Goal: Transaction & Acquisition: Purchase product/service

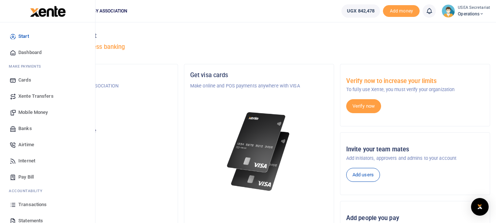
click at [22, 202] on span "Transactions" at bounding box center [32, 204] width 28 height 7
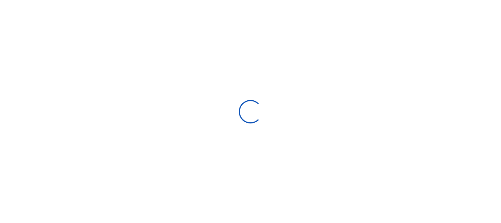
select select
type input "[DATE] - [DATE]"
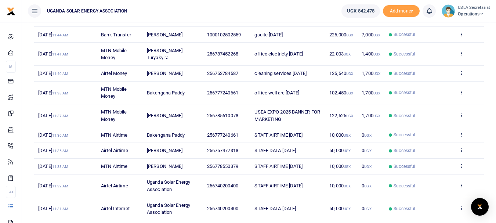
scroll to position [158, 0]
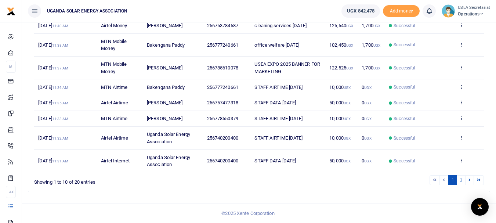
click at [273, 175] on ul "1 2" at bounding box center [353, 180] width 259 height 10
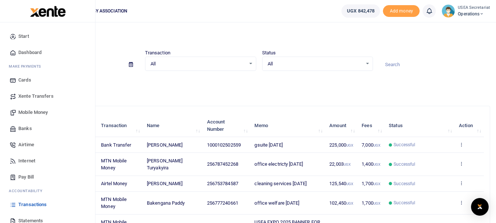
click at [26, 109] on span "Mobile Money" at bounding box center [32, 112] width 29 height 7
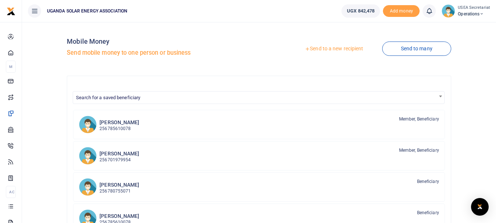
click at [323, 48] on link "Send to a new recipient" at bounding box center [334, 48] width 96 height 13
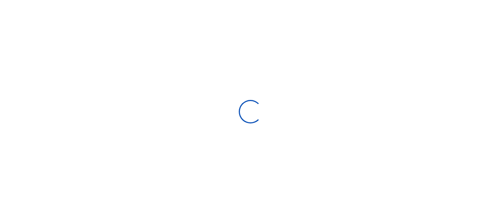
select select "Loading bundles"
select select
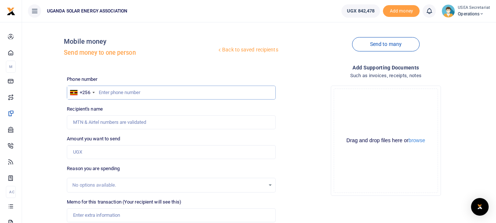
click at [126, 91] on input "text" at bounding box center [171, 93] width 208 height 14
type input "782086452"
type input "Moses Mawanda Muwanguzi"
type input "782086452"
click at [104, 153] on input "Amount you want to send" at bounding box center [171, 152] width 208 height 14
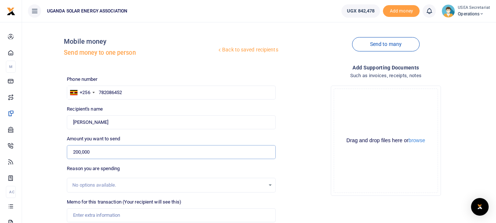
scroll to position [37, 0]
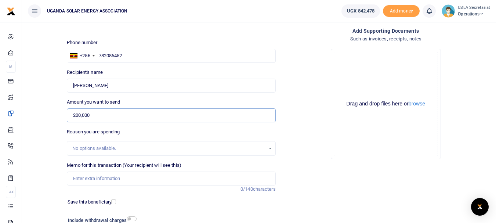
type input "200,000"
click at [114, 179] on input "Memo for this transaction (Your recipient will see this)" at bounding box center [171, 178] width 208 height 14
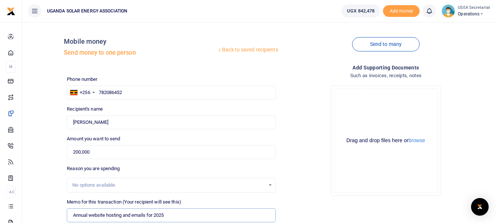
scroll to position [73, 0]
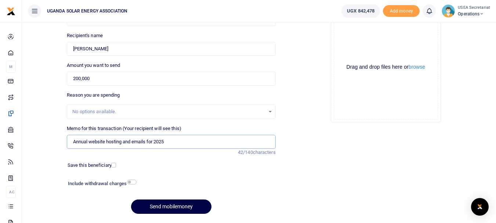
type input "Annual website hosting and emails for 2025"
click at [136, 182] on input "checkbox" at bounding box center [132, 181] width 10 height 5
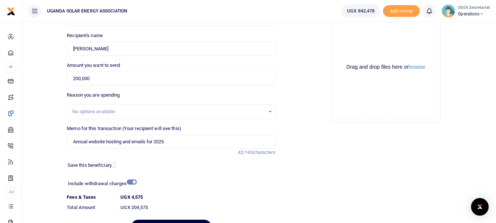
click at [132, 182] on input "checkbox" at bounding box center [132, 181] width 10 height 5
checkbox input "false"
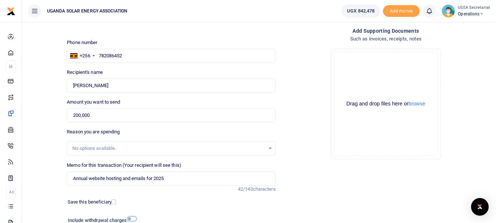
scroll to position [95, 0]
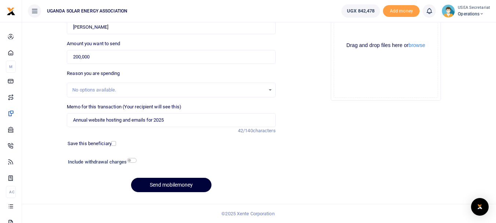
click at [160, 183] on button "Send mobilemoney" at bounding box center [171, 185] width 80 height 14
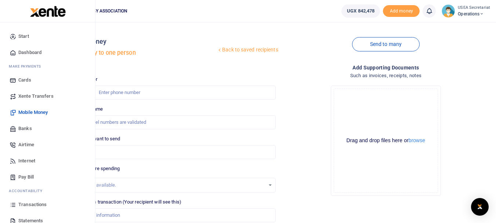
click at [34, 113] on span "Mobile Money" at bounding box center [32, 112] width 29 height 7
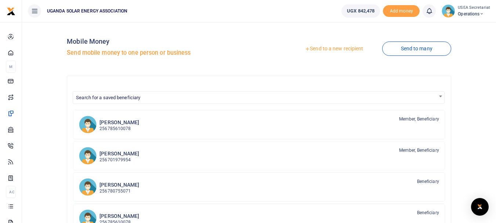
click at [305, 50] on icon at bounding box center [307, 48] width 5 height 5
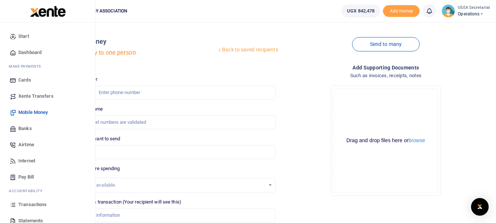
click at [22, 127] on span "Banks" at bounding box center [25, 128] width 14 height 7
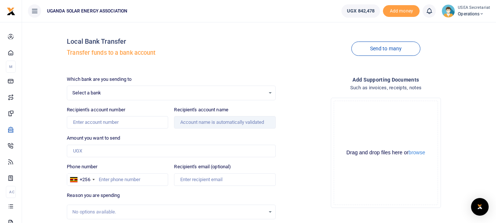
click at [270, 92] on div "Select a bank Select an option..." at bounding box center [171, 93] width 208 height 8
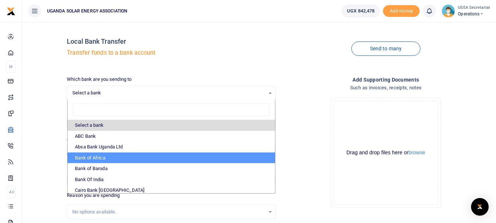
scroll to position [73, 0]
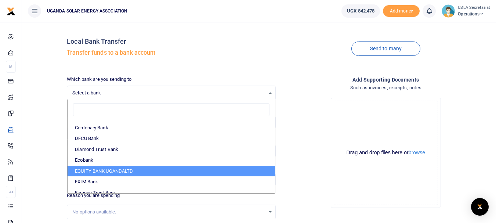
click at [101, 169] on li "EQUITY BANK UGANDALTD" at bounding box center [171, 170] width 207 height 11
select select "EQU"
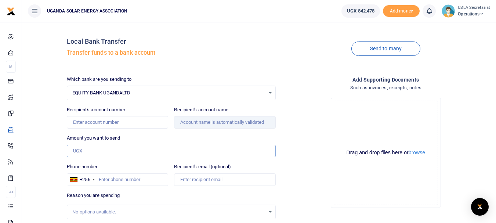
click at [112, 150] on input "Amount you want to send" at bounding box center [171, 151] width 208 height 12
click at [71, 123] on input "Recipient's account number" at bounding box center [117, 122] width 101 height 12
type input "1000102502559"
click at [185, 125] on input "Recipient's account name" at bounding box center [224, 122] width 101 height 12
type input "Paddy Bakengana"
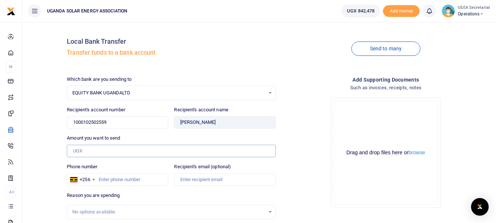
click at [110, 151] on input "Amount you want to send" at bounding box center [171, 151] width 208 height 12
type input "50,000"
click at [134, 180] on input "Phone number" at bounding box center [117, 179] width 101 height 12
type input "0777240661"
click at [199, 179] on input "Recipient's email (optional)" at bounding box center [224, 179] width 101 height 12
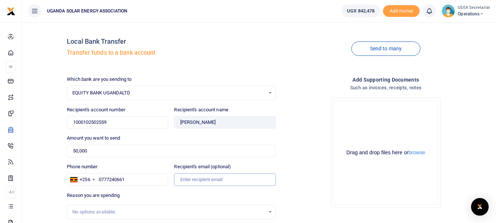
type input "paddy.bakengana@useaug.org"
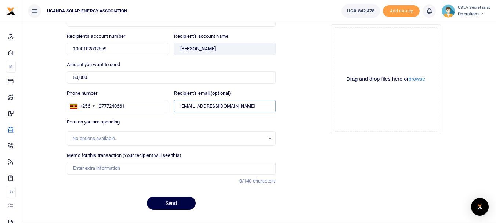
scroll to position [91, 0]
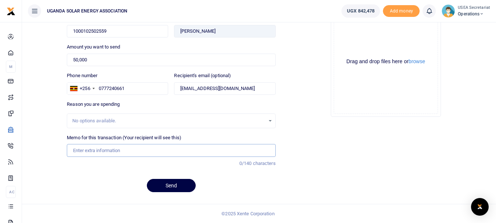
click at [112, 152] on input "Memo for this transaction (Your recipient will see this)" at bounding box center [171, 150] width 208 height 12
type input "USEA X account enhancement premuim for one month"
click at [180, 185] on button "Send" at bounding box center [171, 185] width 49 height 13
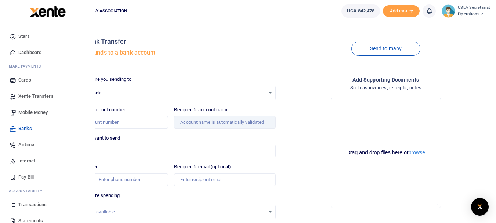
click at [27, 112] on span "Mobile Money" at bounding box center [32, 112] width 29 height 7
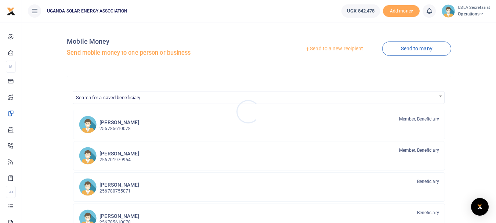
click at [345, 49] on div at bounding box center [248, 111] width 496 height 223
click at [305, 48] on icon at bounding box center [307, 48] width 5 height 5
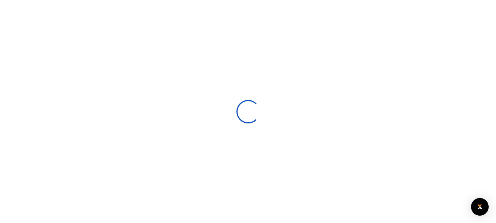
select select
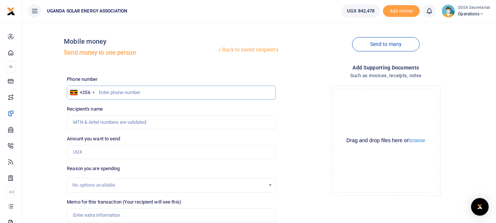
click at [198, 95] on input "text" at bounding box center [171, 93] width 208 height 14
type input "0785610078"
type input "Emma Ssemambo"
type input "0785610078"
click at [97, 153] on input "Amount you want to send" at bounding box center [171, 152] width 208 height 14
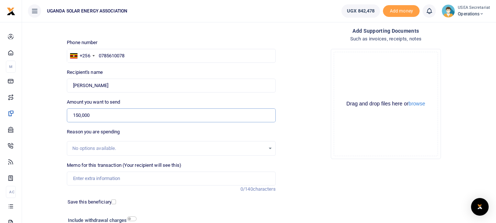
scroll to position [73, 0]
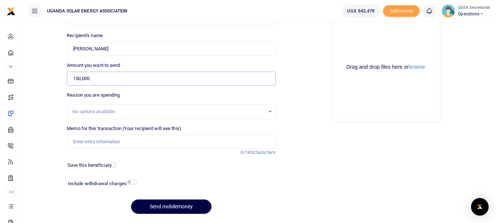
type input "150,000"
click at [129, 142] on input "Memo for this transaction (Your recipient will see this)" at bounding box center [171, 142] width 208 height 14
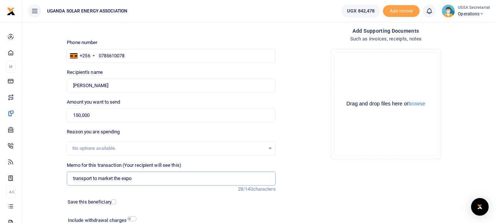
type input "transport to market the expo"
drag, startPoint x: 78, startPoint y: 116, endPoint x: 74, endPoint y: 116, distance: 4.1
click at [74, 116] on input "150,000" at bounding box center [171, 115] width 208 height 14
type input "200,000"
click at [112, 108] on div "Amount you want to send 200,000 Amount is required." at bounding box center [171, 110] width 208 height 24
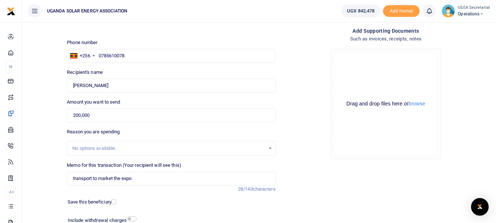
scroll to position [95, 0]
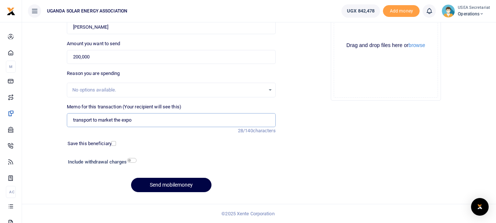
click at [138, 120] on input "transport to market the expo" at bounding box center [171, 120] width 208 height 14
click at [73, 118] on input "transport to market the expo" at bounding box center [171, 120] width 208 height 14
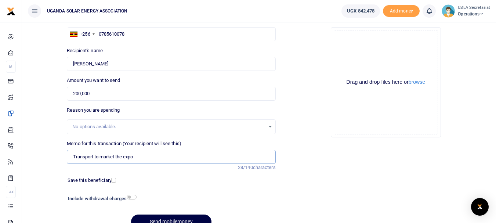
scroll to position [22, 0]
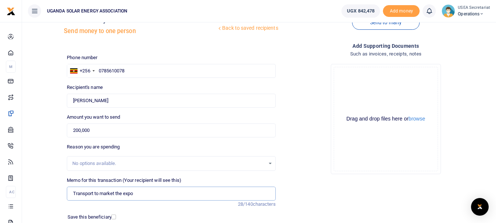
click at [123, 193] on input "Transport to market the expo" at bounding box center [171, 193] width 208 height 14
click at [151, 194] on input "Transport to market the USEA expo" at bounding box center [171, 193] width 208 height 14
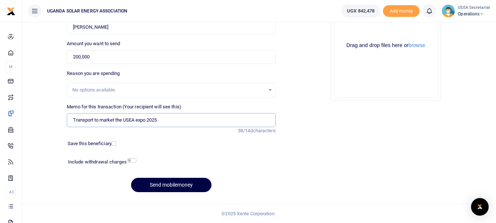
type input "Transport to market the USEA expo 2025"
click at [132, 160] on input "checkbox" at bounding box center [132, 160] width 10 height 5
checkbox input "true"
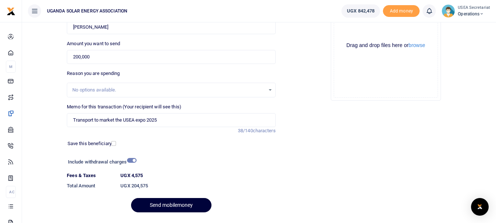
click at [172, 202] on button "Send mobilemoney" at bounding box center [171, 205] width 80 height 14
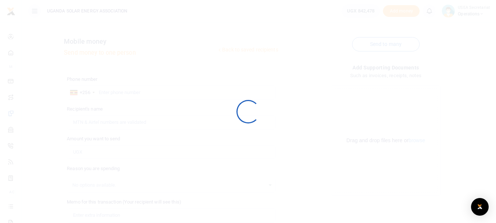
scroll to position [95, 0]
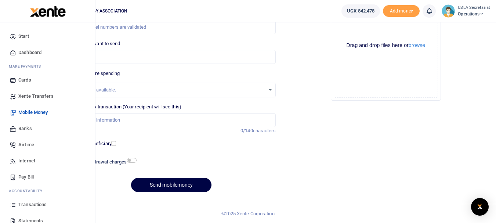
click at [33, 200] on link "Transactions" at bounding box center [47, 204] width 83 height 16
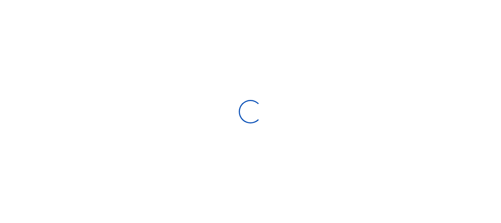
select select
type input "[DATE] - [DATE]"
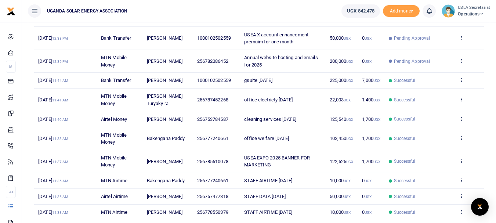
scroll to position [158, 0]
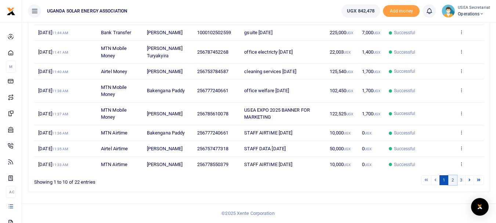
click at [451, 179] on link "2" at bounding box center [452, 180] width 9 height 10
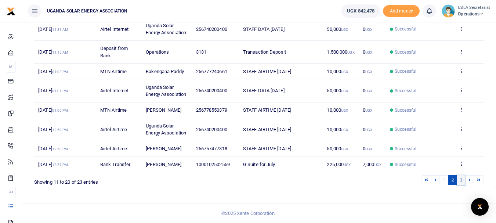
click at [460, 181] on link "3" at bounding box center [460, 180] width 9 height 10
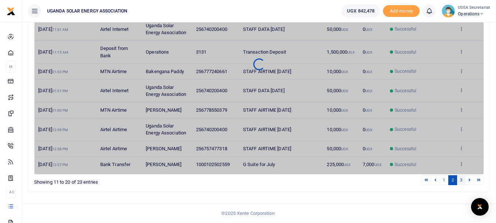
scroll to position [26, 0]
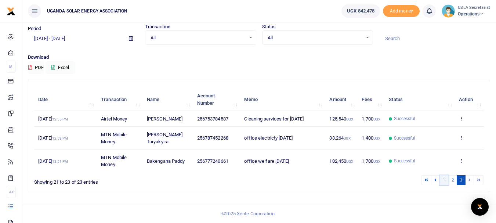
click at [445, 179] on link "1" at bounding box center [443, 180] width 9 height 10
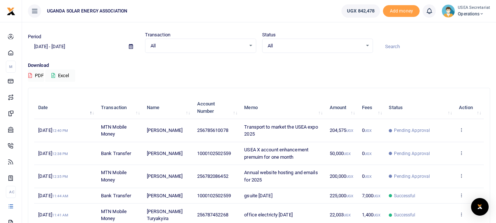
scroll to position [128, 0]
